Goal: Information Seeking & Learning: Check status

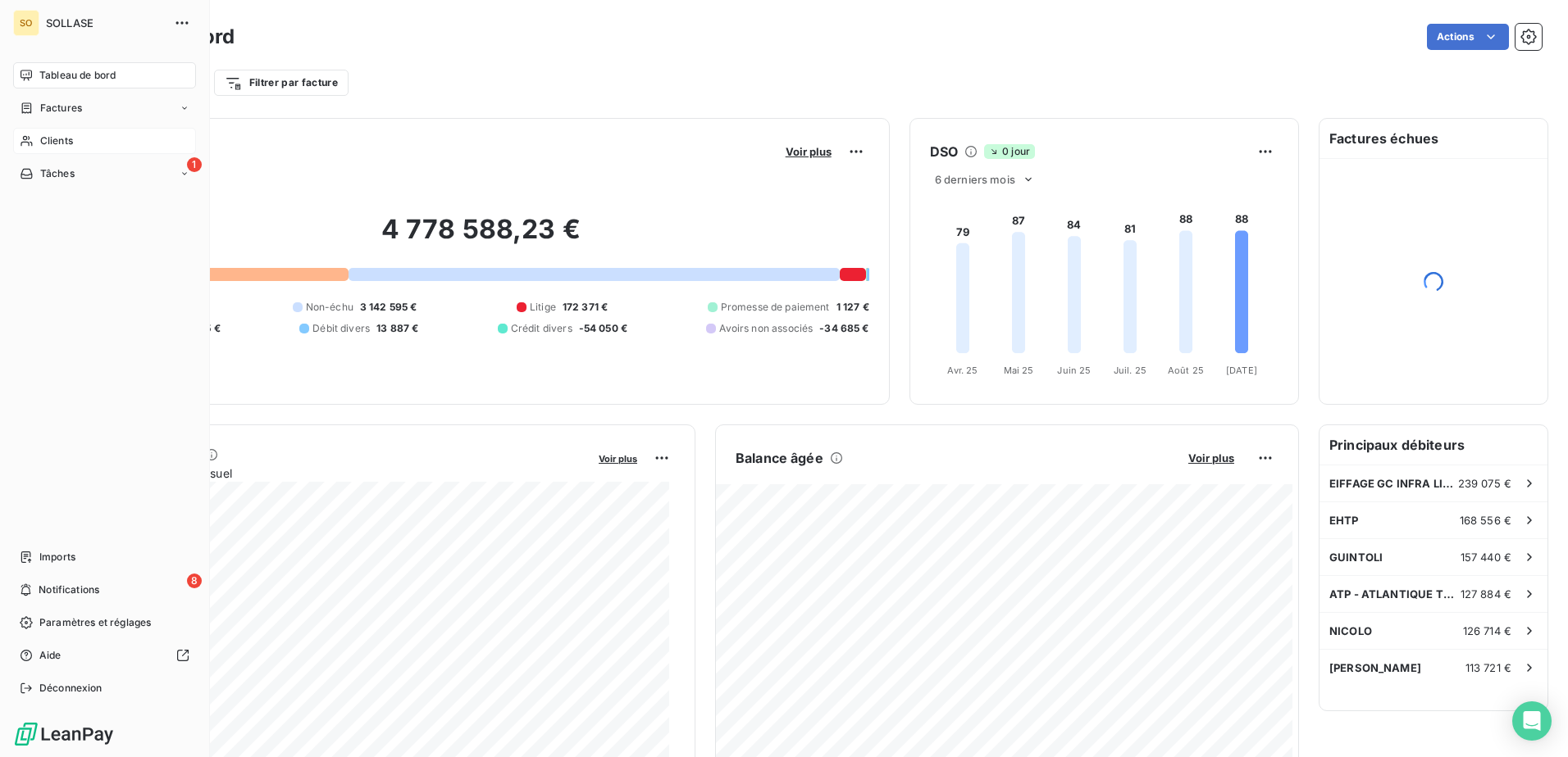
click at [22, 143] on icon at bounding box center [26, 141] width 12 height 11
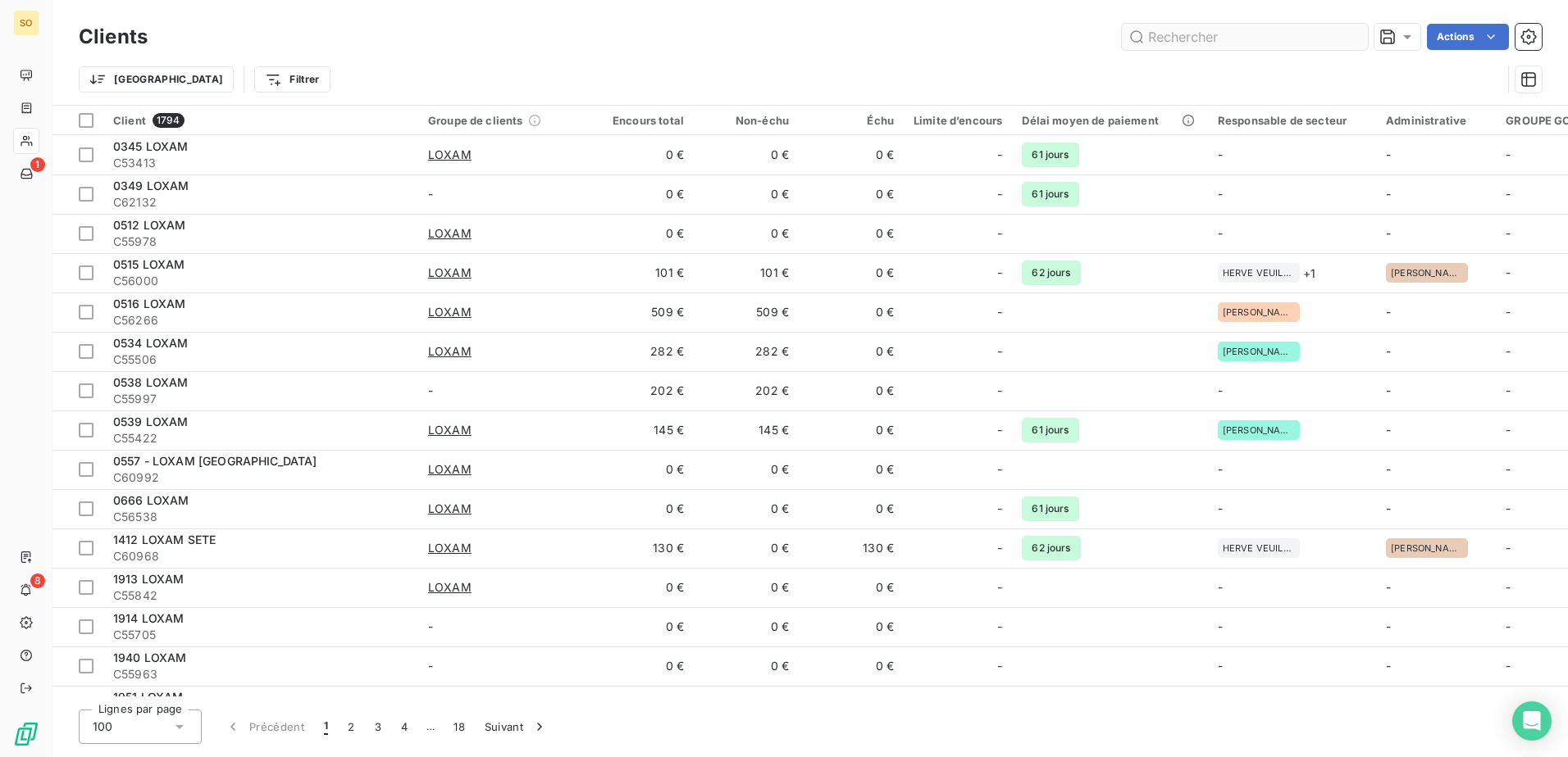
click at [1194, 40] on input "text" at bounding box center [1245, 36] width 246 height 26
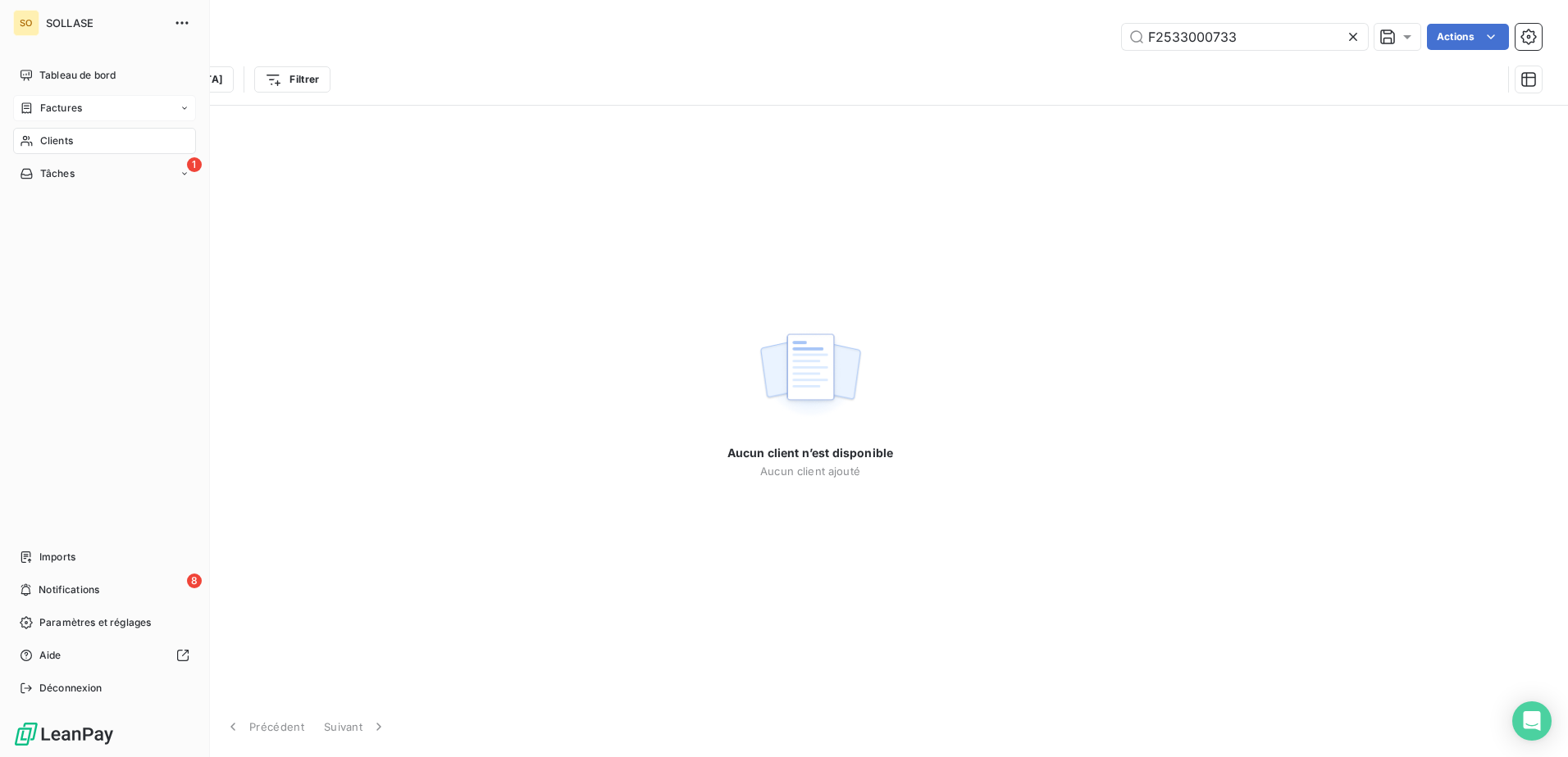
type input "F2533000733"
click at [40, 102] on span "Factures" at bounding box center [61, 108] width 41 height 14
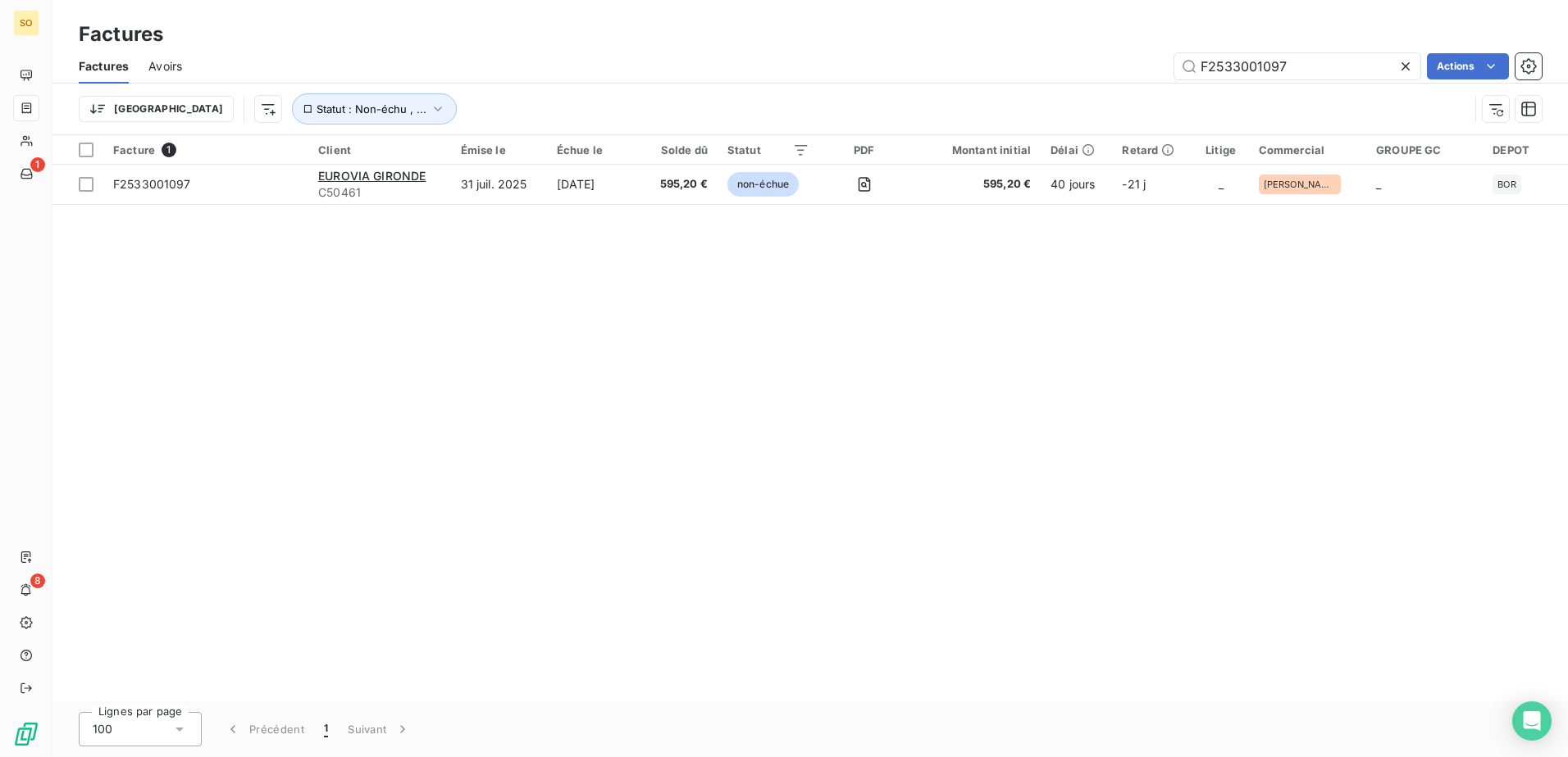
drag, startPoint x: 1234, startPoint y: 67, endPoint x: 1571, endPoint y: 107, distance: 339.4
click at [1567, 107] on html "SO 1 8 Factures Factures Avoirs F2533001097 Actions Trier Statut : Non-échu , .…" at bounding box center [784, 378] width 1568 height 757
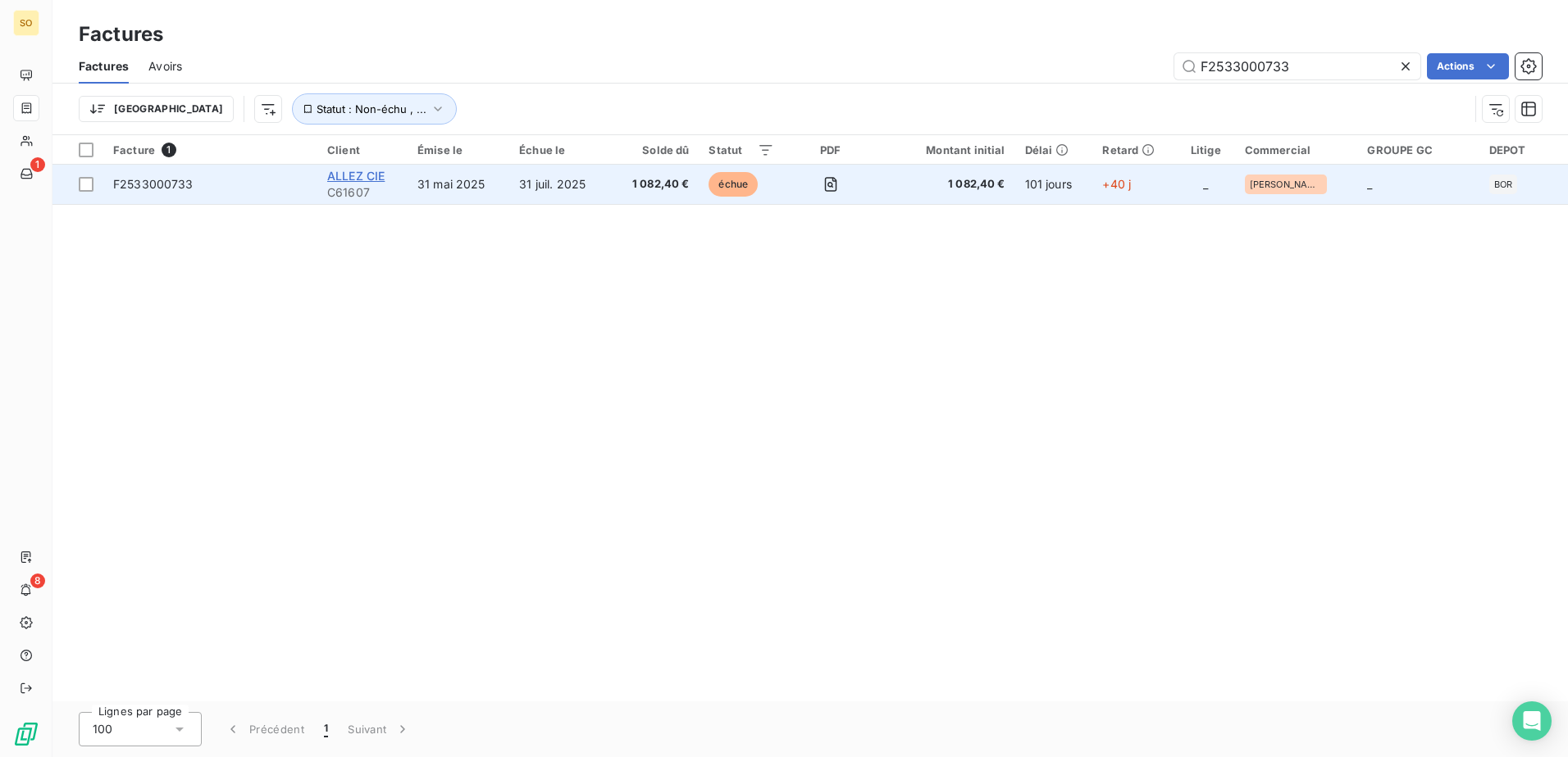
type input "F2533000733"
click at [339, 175] on span "ALLEZ CIE" at bounding box center [356, 175] width 58 height 13
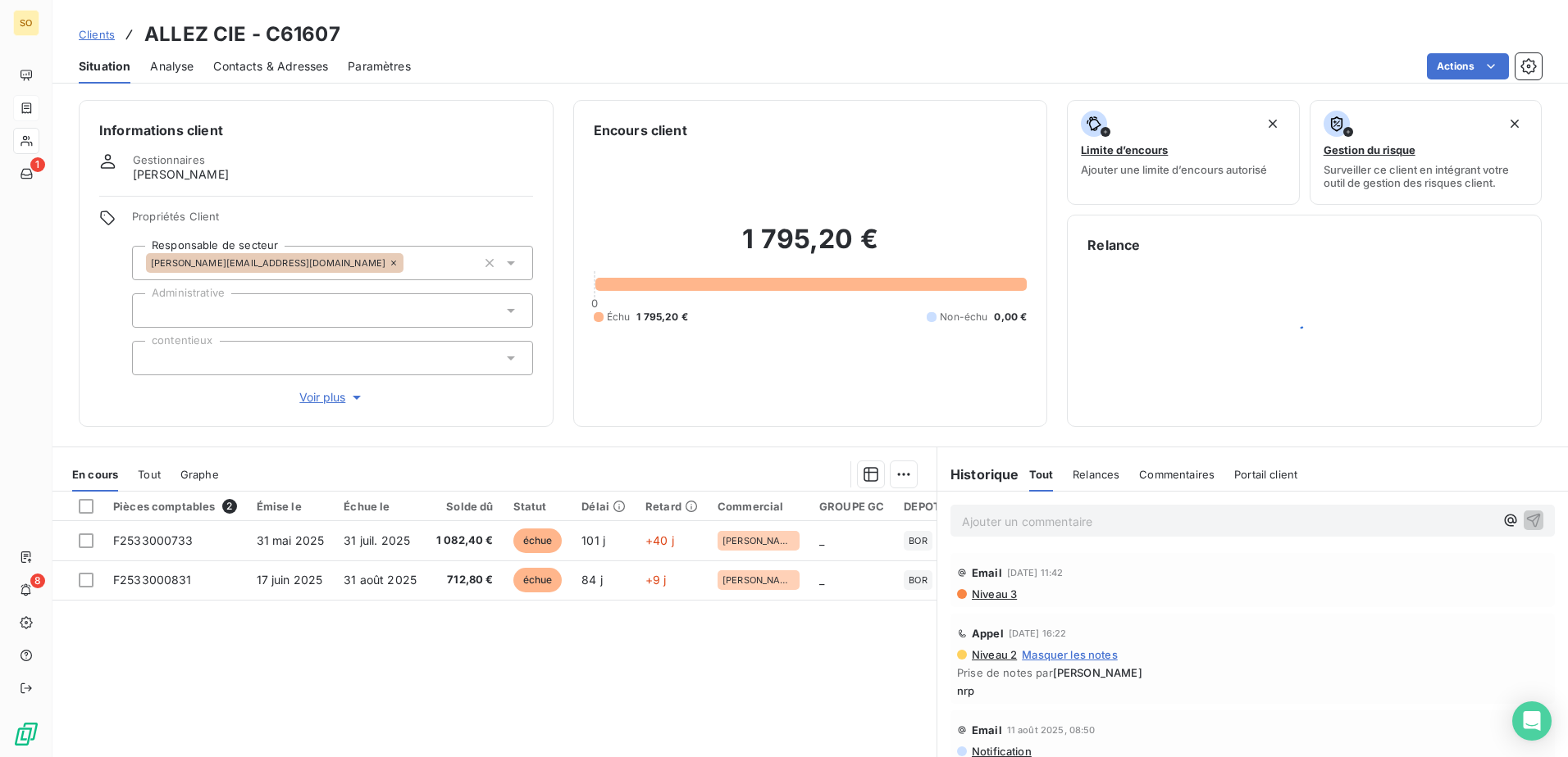
click at [1251, 521] on p "Ajouter un commentaire ﻿" at bounding box center [1228, 521] width 533 height 21
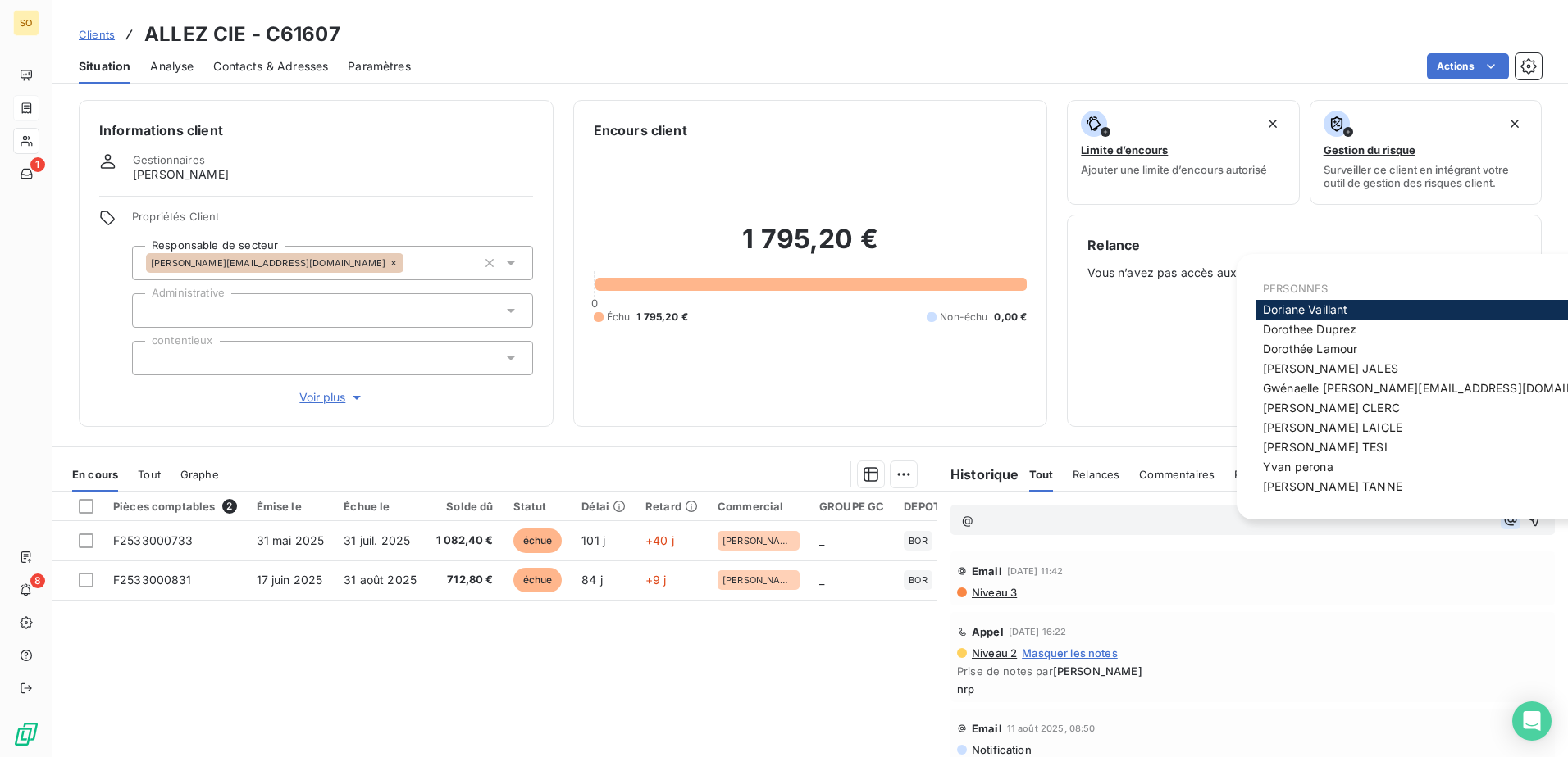
click at [1502, 519] on icon "button" at bounding box center [1510, 520] width 16 height 16
click at [1342, 348] on span "[PERSON_NAME]" at bounding box center [1310, 348] width 94 height 13
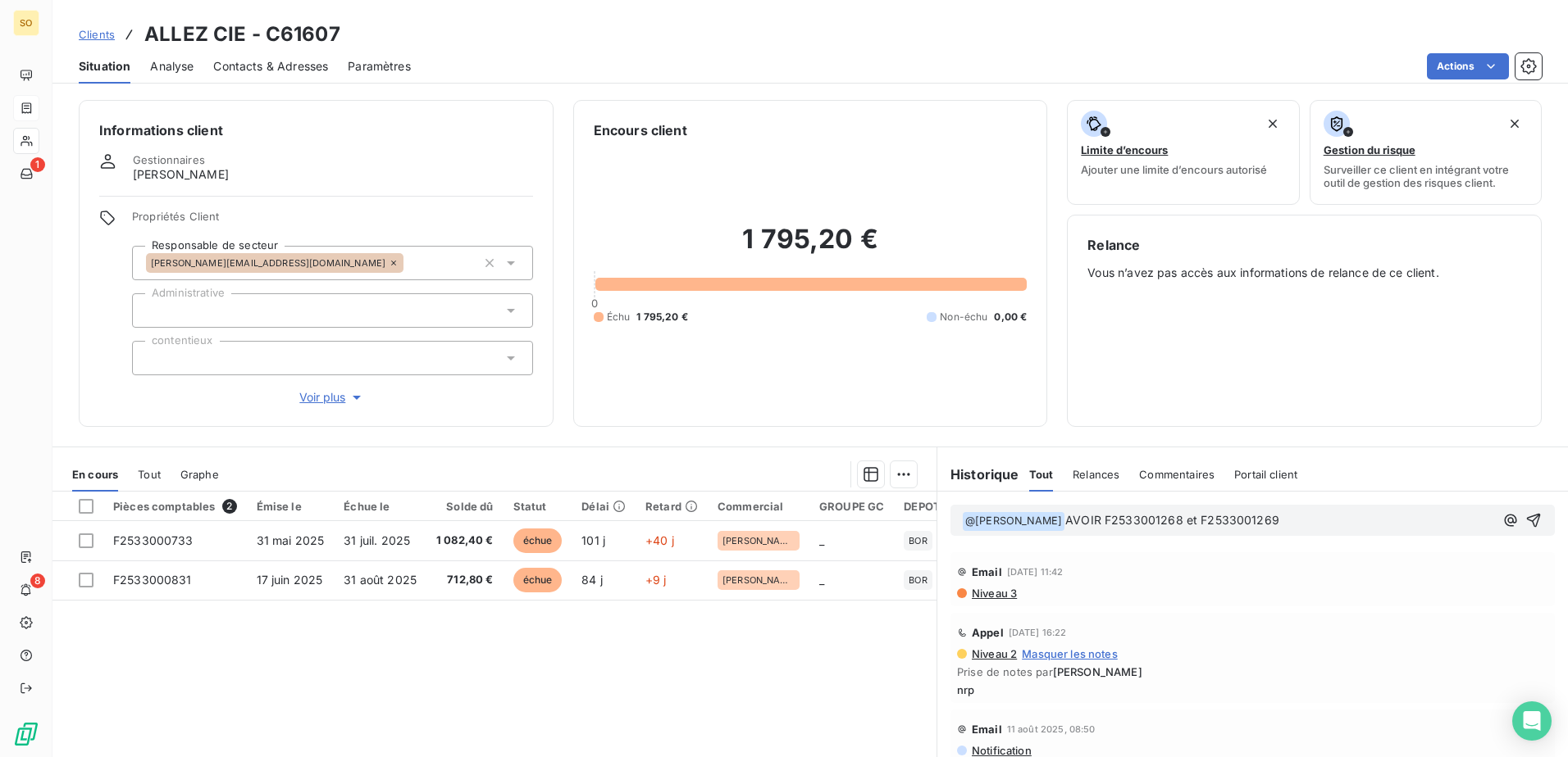
click at [1073, 521] on span "AVOIR F2533001268 et F2533001269" at bounding box center [1172, 520] width 214 height 13
click at [1284, 512] on p "﻿ @ [PERSON_NAME] ﻿ Avoir F2533001268 et F2533001269" at bounding box center [1228, 521] width 533 height 20
click at [1526, 527] on icon "button" at bounding box center [1534, 521] width 16 height 16
